Goal: Transaction & Acquisition: Purchase product/service

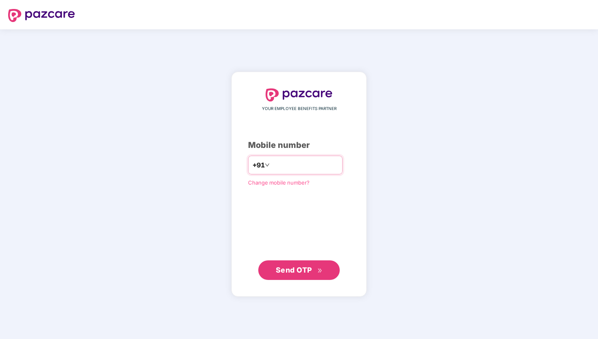
click at [310, 169] on input "number" at bounding box center [304, 164] width 67 height 13
type input "**********"
click at [298, 276] on button "Send OTP" at bounding box center [298, 270] width 81 height 20
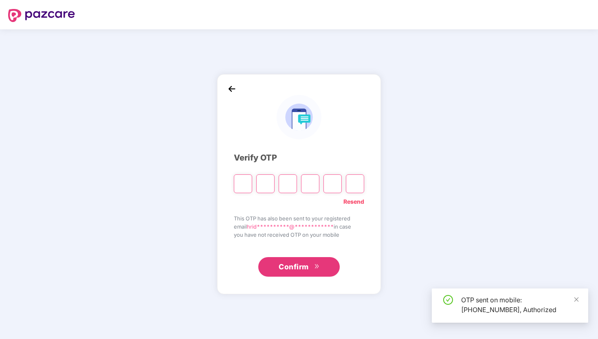
click at [247, 180] on input "Please enter verification code. Digit 1" at bounding box center [243, 183] width 18 height 19
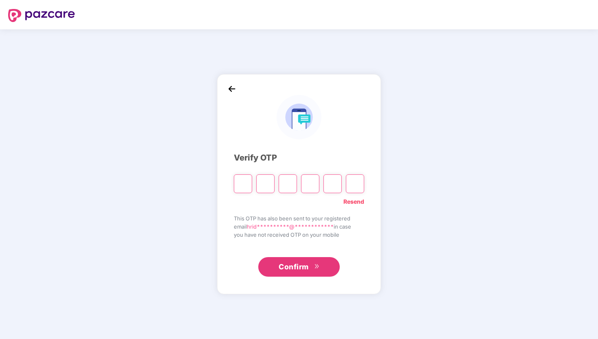
type input "*"
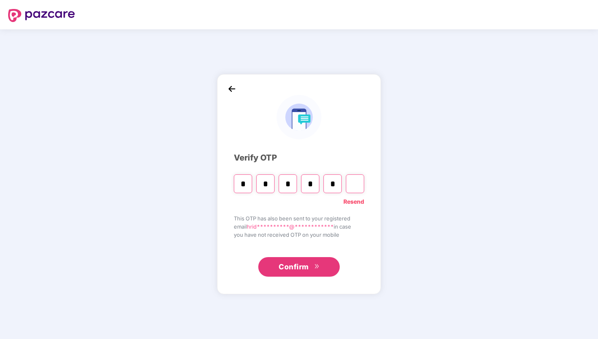
type input "*"
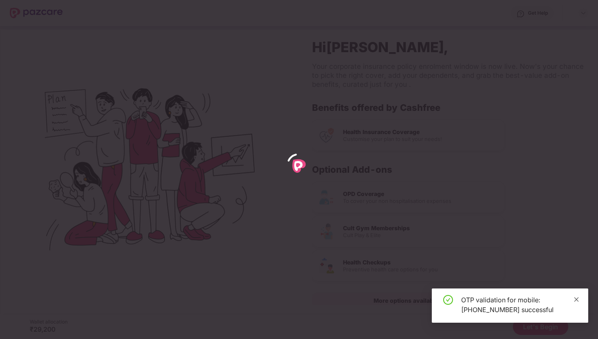
click at [575, 296] on icon "close" at bounding box center [576, 299] width 6 height 6
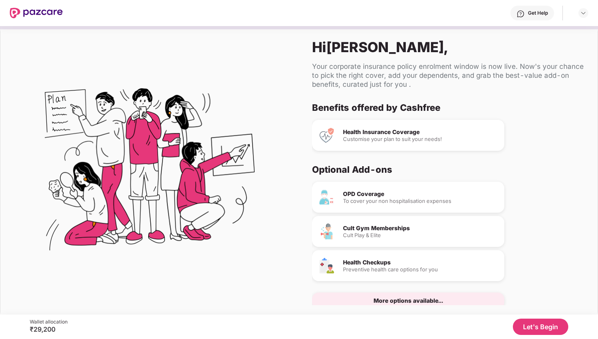
click at [472, 299] on div "More options available..." at bounding box center [408, 300] width 192 height 16
click at [434, 298] on div "More options available..." at bounding box center [408, 301] width 70 height 6
click at [538, 324] on button "Let's Begin" at bounding box center [540, 326] width 55 height 16
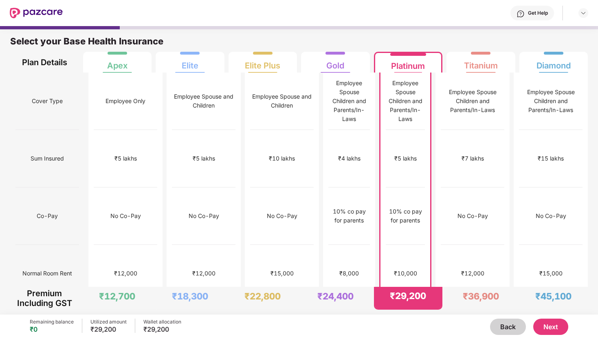
click at [562, 326] on button "Next" at bounding box center [550, 326] width 35 height 16
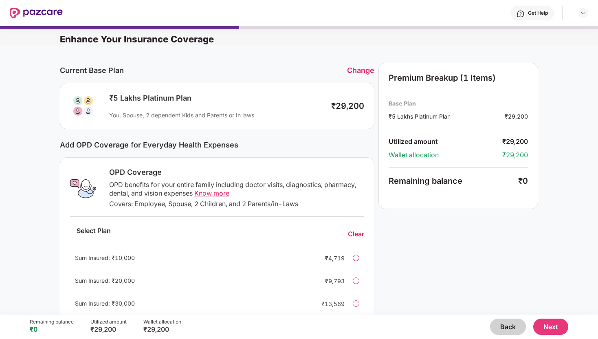
click at [360, 70] on div "Change" at bounding box center [360, 70] width 27 height 9
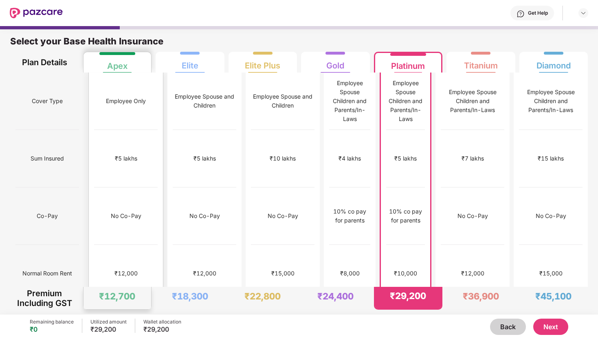
click at [140, 245] on div "₹12,000" at bounding box center [126, 273] width 64 height 57
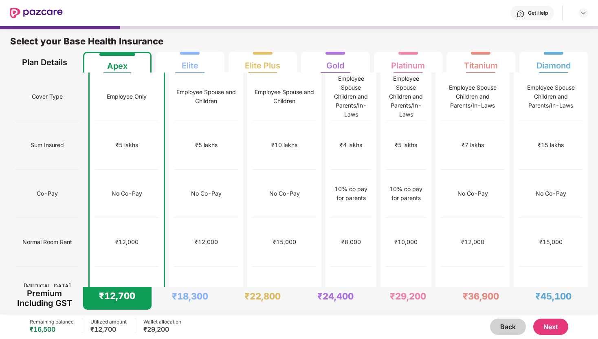
click at [554, 328] on button "Next" at bounding box center [550, 326] width 35 height 16
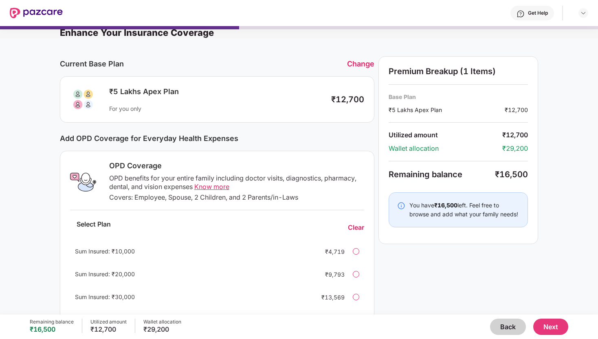
scroll to position [56, 0]
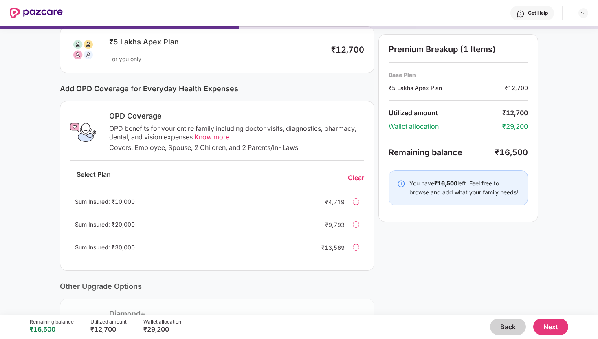
click at [359, 246] on div "Sum Insured: ₹30,000 ₹13,569" at bounding box center [217, 247] width 294 height 20
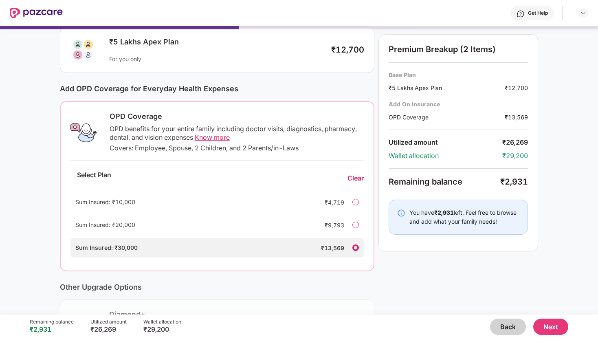
click at [357, 222] on div at bounding box center [355, 224] width 7 height 7
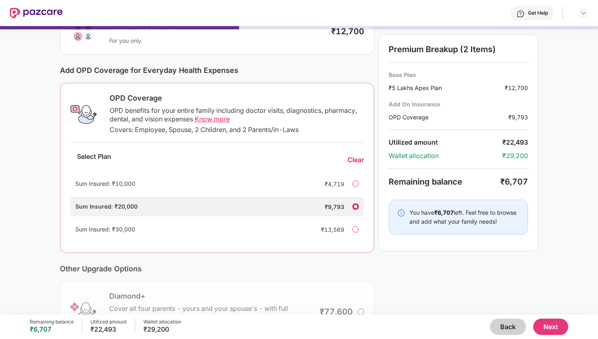
scroll to position [72, 0]
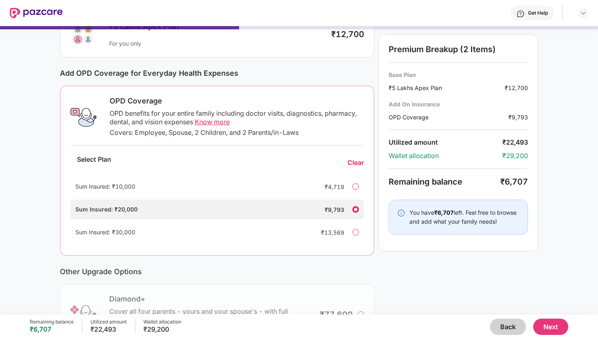
click at [550, 327] on button "Next" at bounding box center [550, 326] width 35 height 16
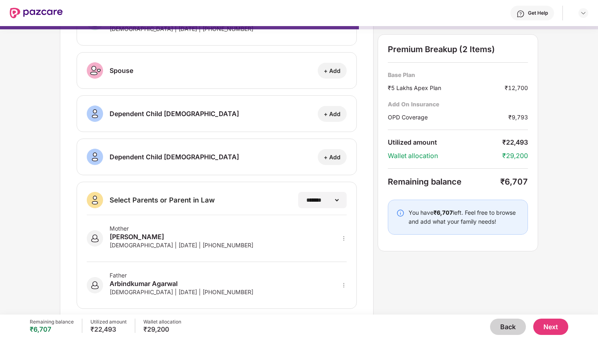
scroll to position [84, 0]
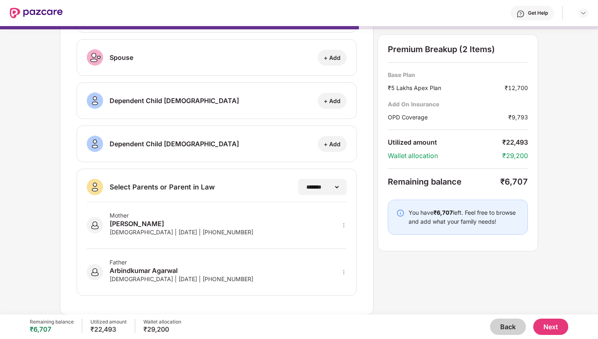
click at [546, 322] on button "Next" at bounding box center [550, 326] width 35 height 16
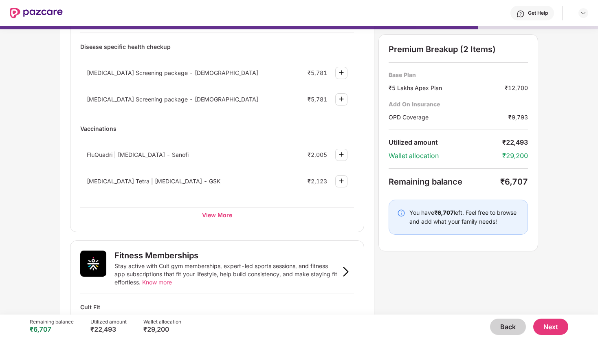
scroll to position [101, 0]
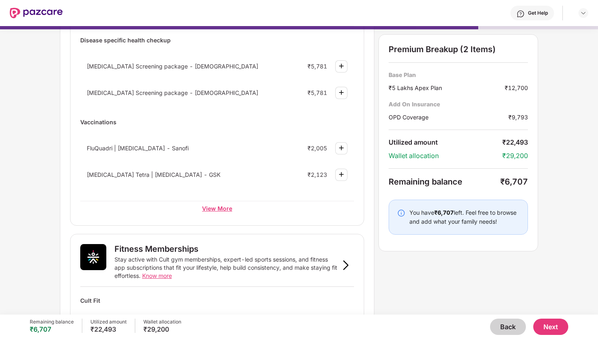
click at [218, 207] on div "View More" at bounding box center [217, 208] width 274 height 15
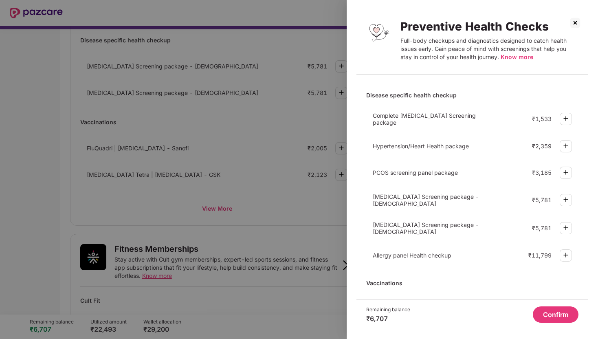
scroll to position [75, 0]
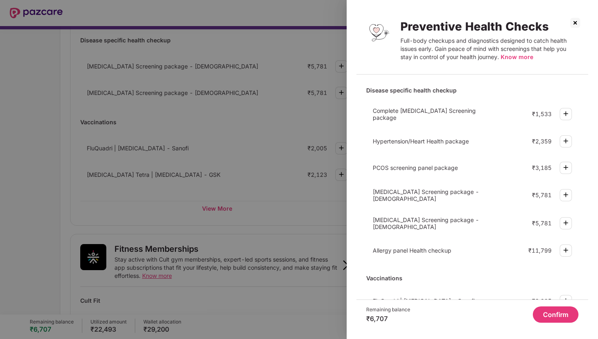
click at [289, 223] on div at bounding box center [299, 169] width 598 height 339
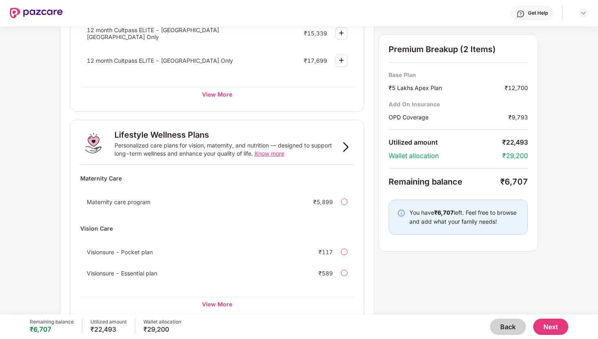
scroll to position [463, 0]
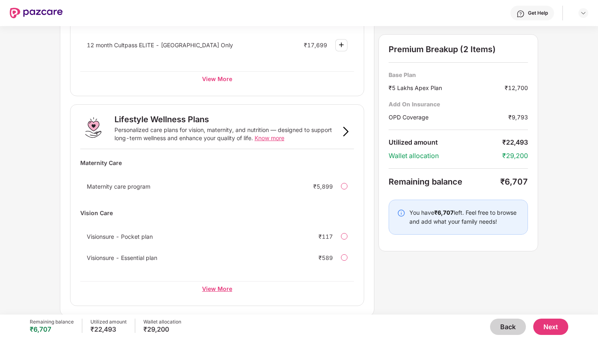
click at [226, 285] on div "View More" at bounding box center [217, 288] width 274 height 15
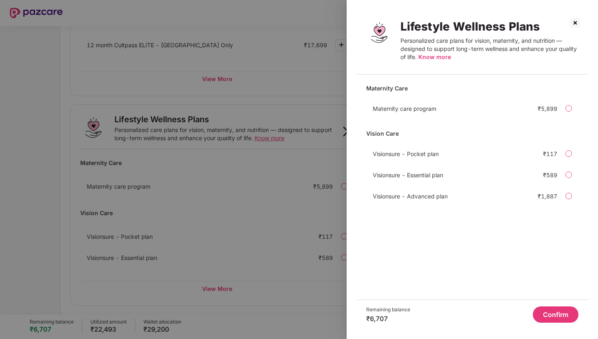
click at [252, 282] on div at bounding box center [299, 169] width 598 height 339
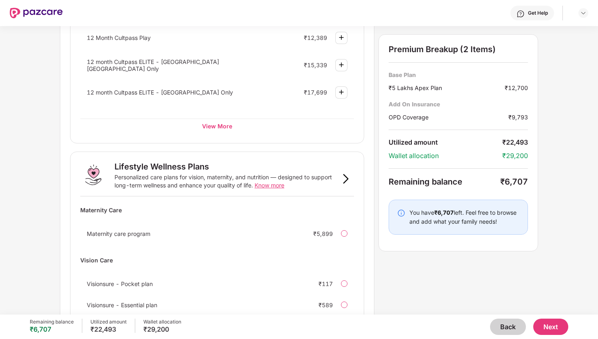
scroll to position [336, 0]
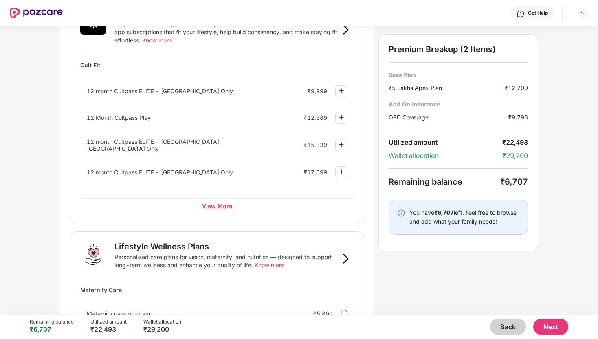
click at [228, 205] on div "View More" at bounding box center [217, 205] width 274 height 15
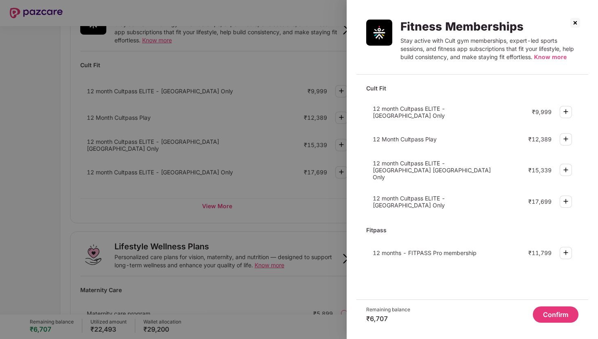
click at [291, 230] on div at bounding box center [299, 169] width 598 height 339
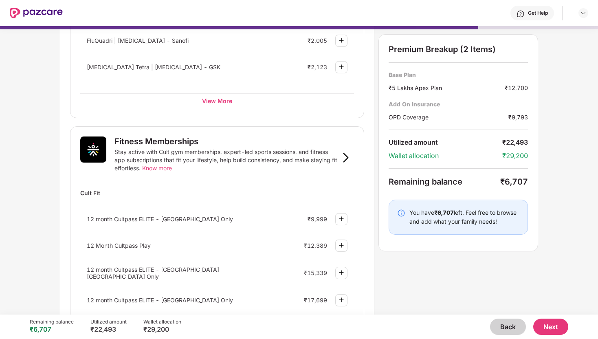
scroll to position [190, 0]
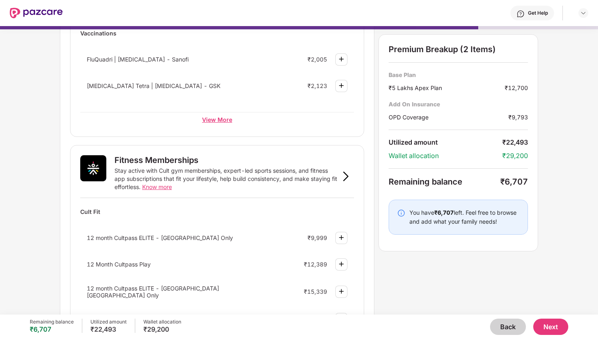
click at [238, 123] on div "View More" at bounding box center [217, 119] width 274 height 15
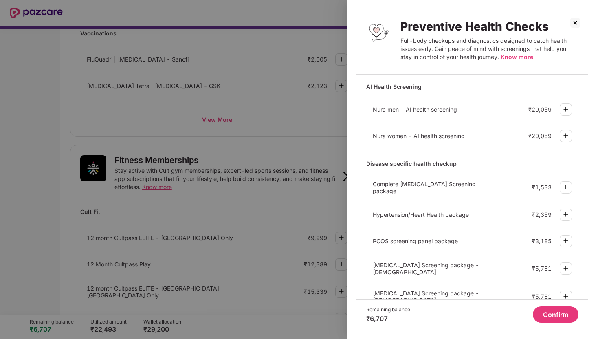
scroll to position [0, 0]
click at [321, 157] on div at bounding box center [299, 169] width 598 height 339
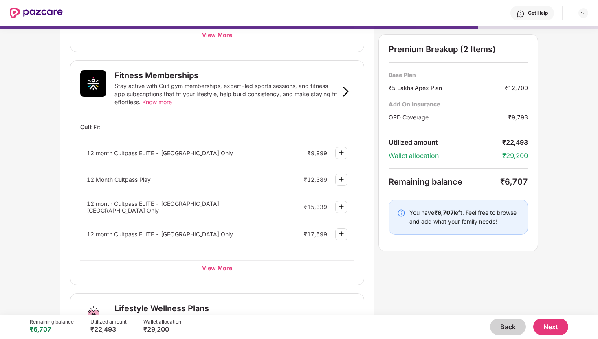
scroll to position [329, 0]
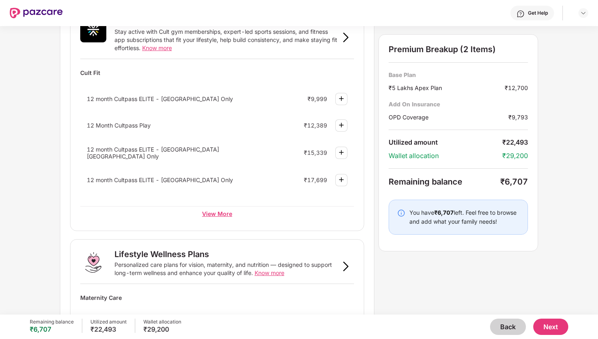
click at [223, 207] on div "View More" at bounding box center [217, 213] width 274 height 15
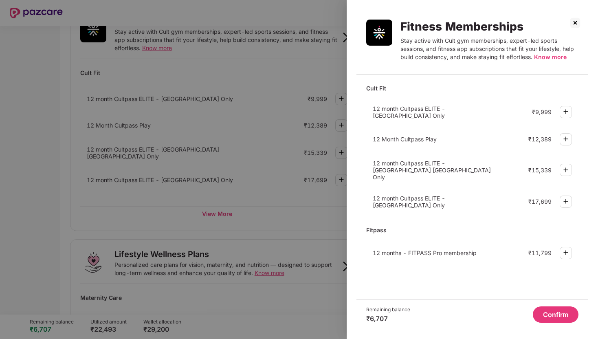
click at [285, 227] on div at bounding box center [299, 169] width 598 height 339
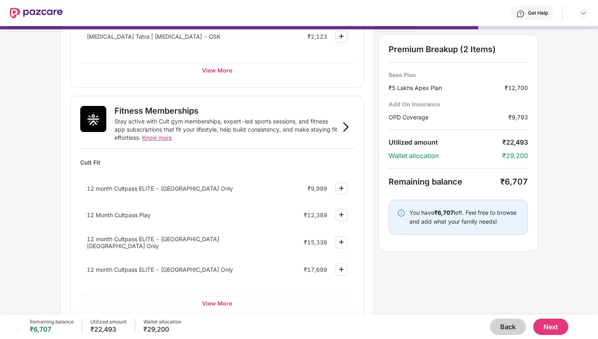
scroll to position [0, 0]
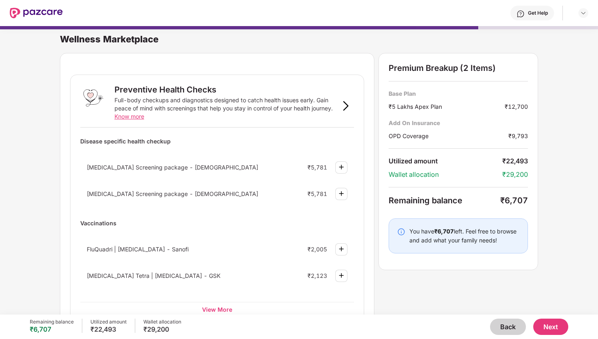
click at [504, 319] on button "Back" at bounding box center [508, 326] width 36 height 16
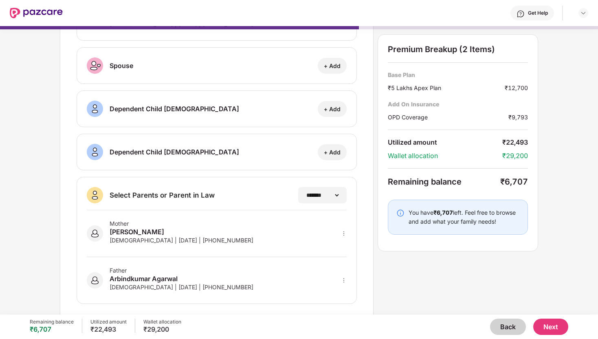
scroll to position [84, 0]
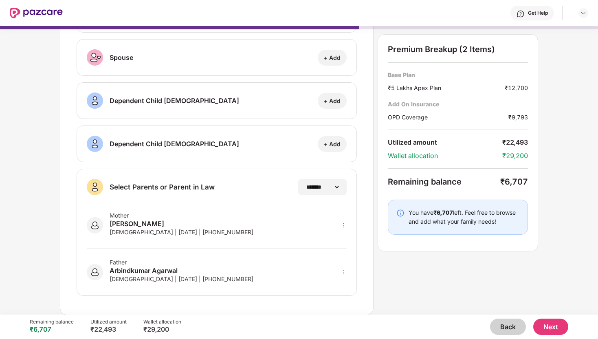
click at [518, 329] on button "Back" at bounding box center [508, 326] width 36 height 16
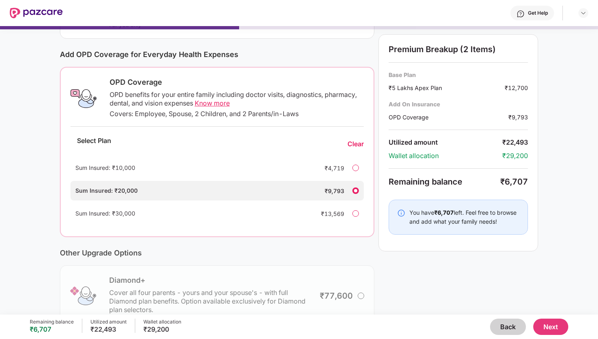
scroll to position [95, 0]
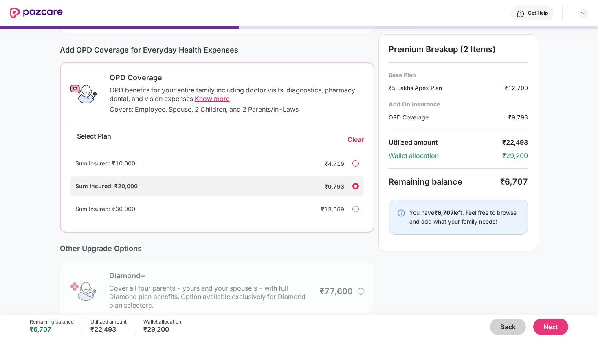
click at [181, 110] on div "Covers: Employee, Spouse, 2 Children, and 2 Parents/in-Laws" at bounding box center [237, 109] width 254 height 9
click at [162, 93] on div "OPD benefits for your entire family including doctor visits, diagnostics, pharm…" at bounding box center [237, 94] width 254 height 17
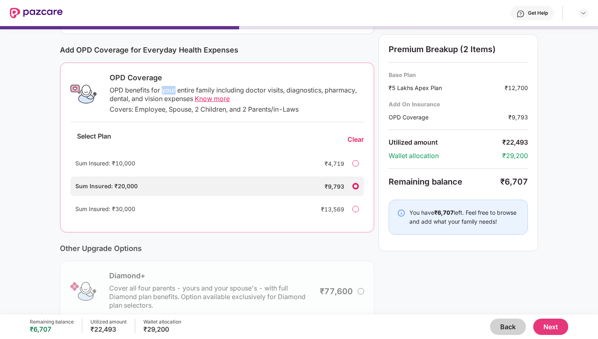
click at [162, 93] on div "OPD benefits for your entire family including doctor visits, diagnostics, pharm…" at bounding box center [237, 94] width 254 height 17
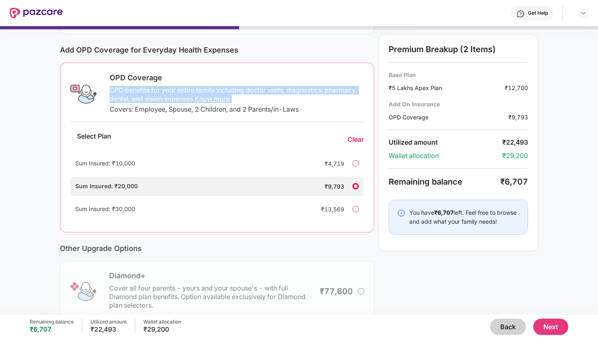
click at [208, 102] on span "Know more" at bounding box center [212, 98] width 35 height 8
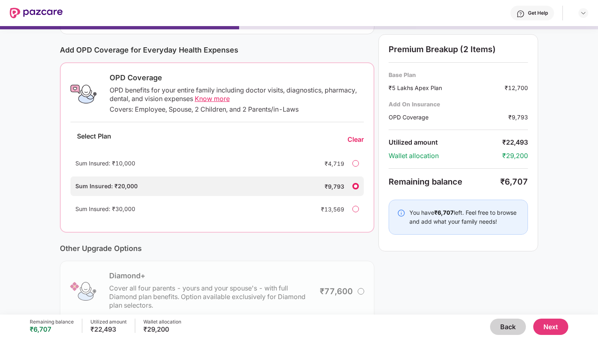
click at [502, 329] on button "Back" at bounding box center [508, 326] width 36 height 16
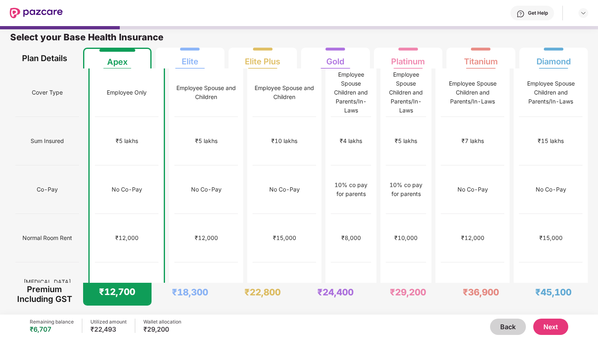
scroll to position [4, 0]
click at [502, 329] on button "Back" at bounding box center [508, 326] width 36 height 16
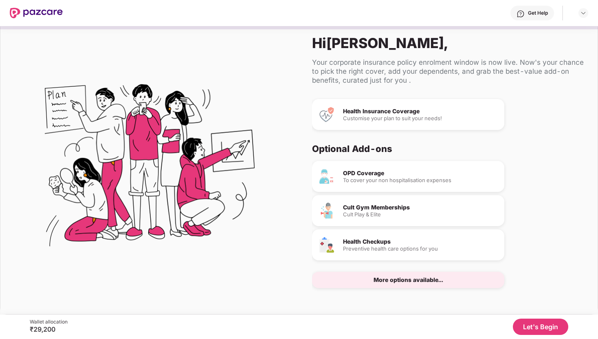
scroll to position [0, 0]
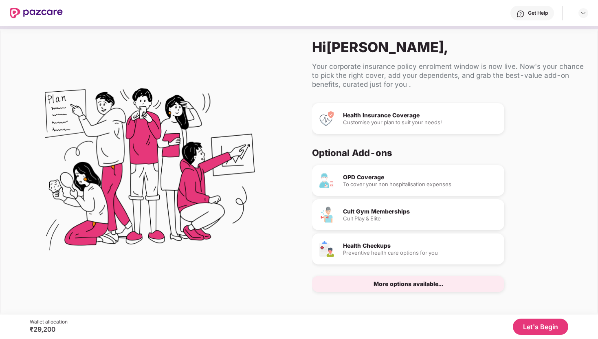
click at [44, 13] on img at bounding box center [36, 13] width 53 height 11
click at [518, 323] on button "Let's Begin" at bounding box center [540, 326] width 55 height 16
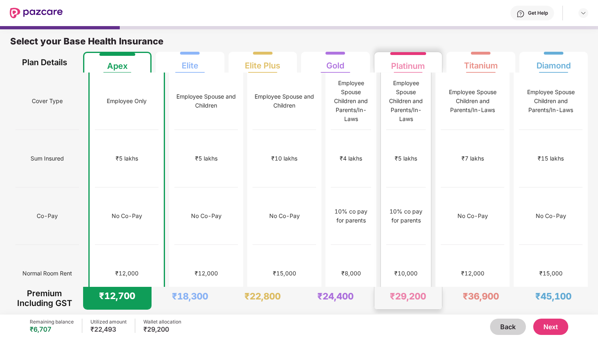
click at [406, 269] on div "₹10,000" at bounding box center [405, 273] width 23 height 9
